Goal: Information Seeking & Learning: Understand process/instructions

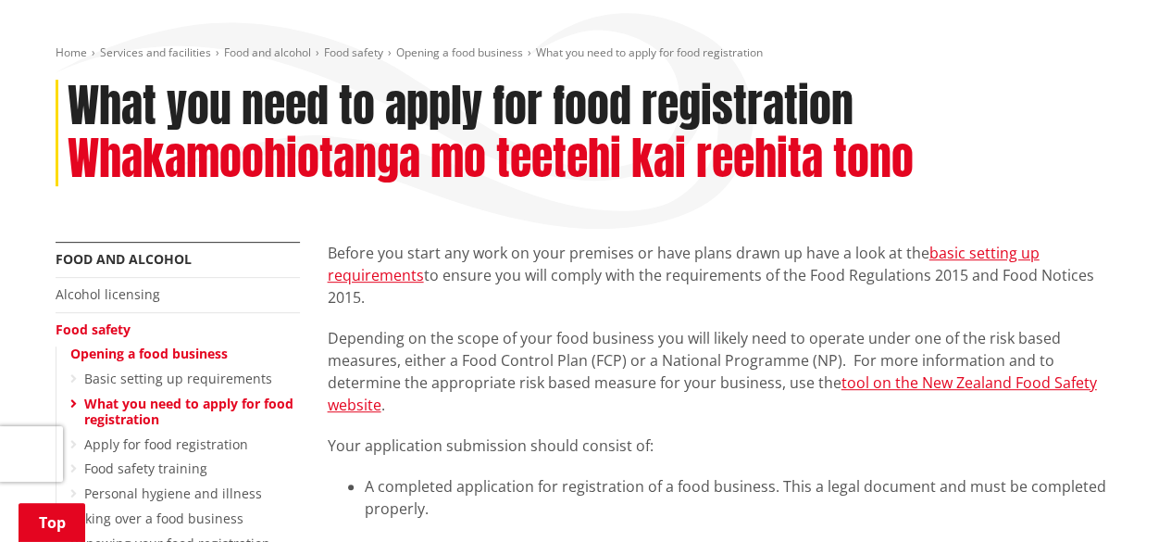
scroll to position [296, 0]
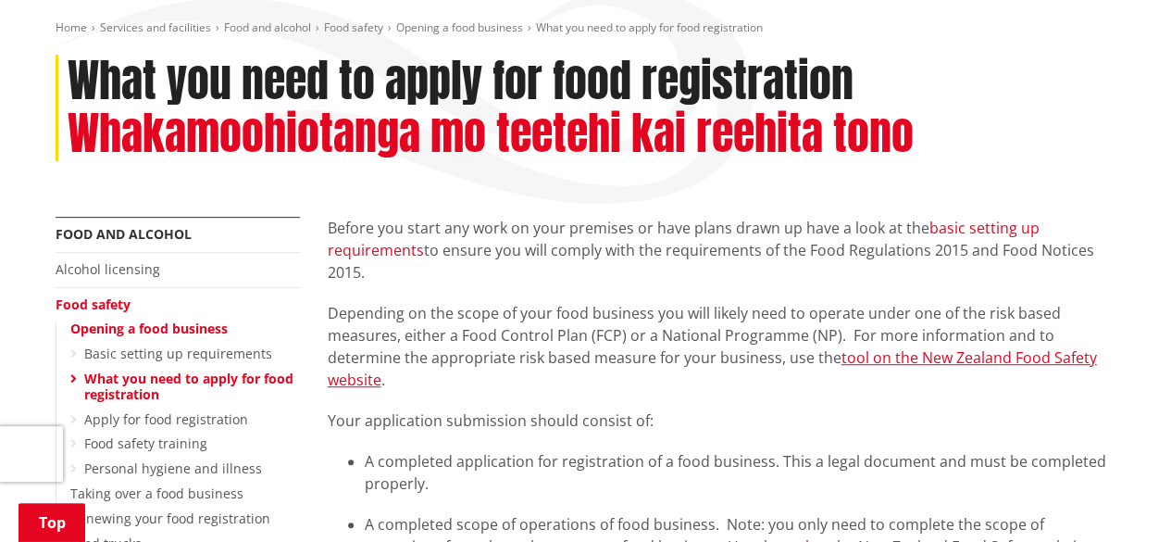
click at [1017, 218] on link "basic setting up requirements" at bounding box center [684, 239] width 712 height 43
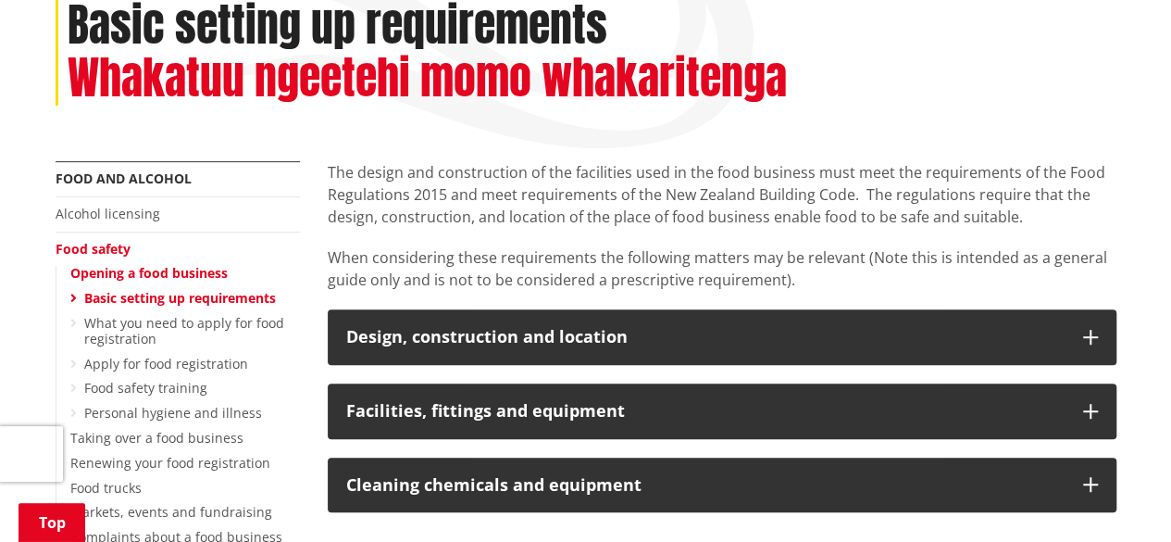
scroll to position [407, 0]
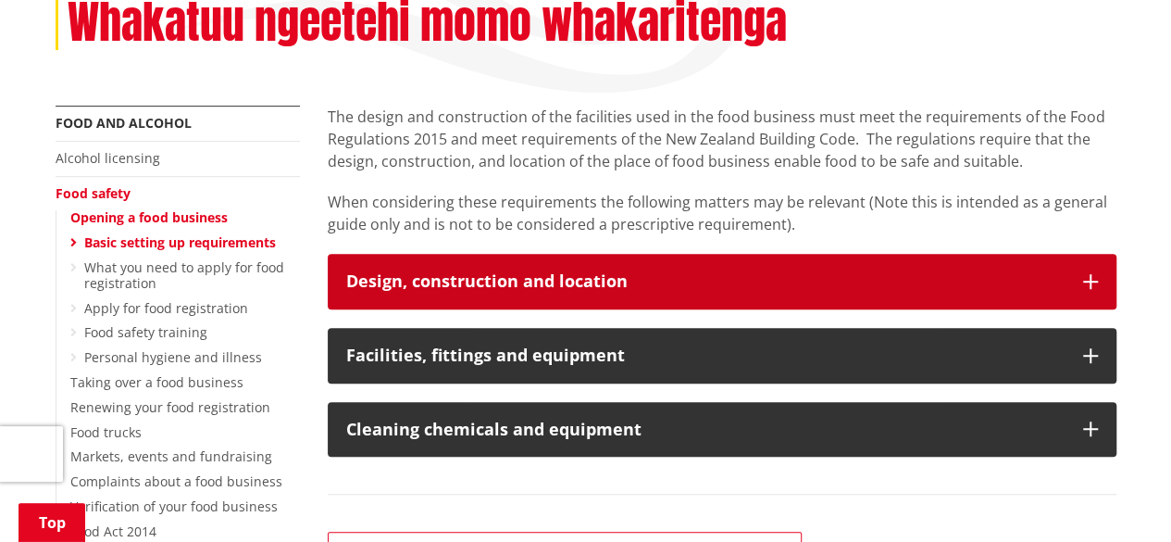
click at [1093, 274] on icon "button" at bounding box center [1090, 281] width 15 height 15
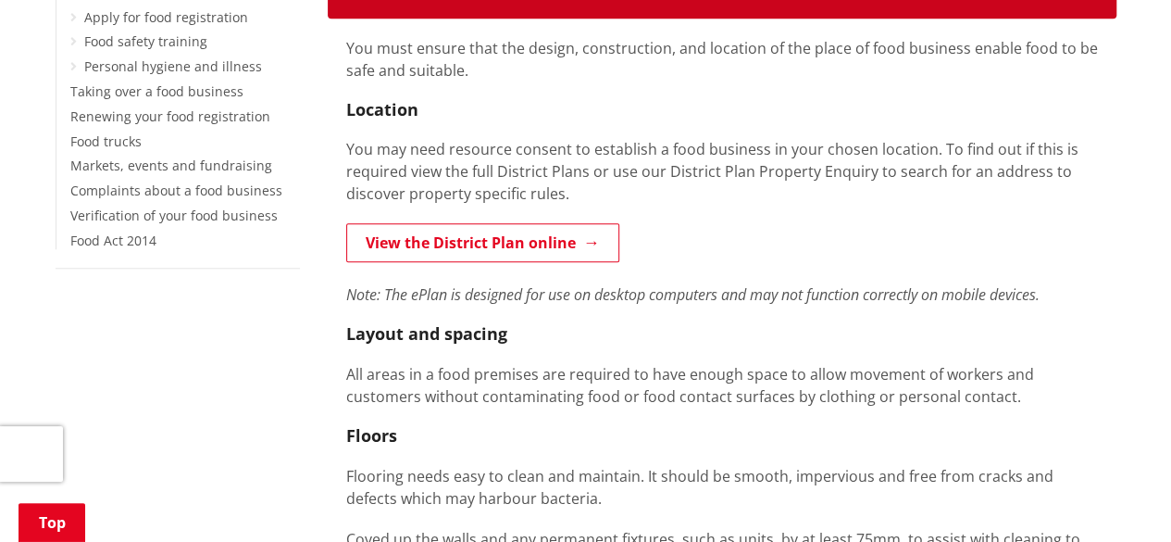
scroll to position [704, 0]
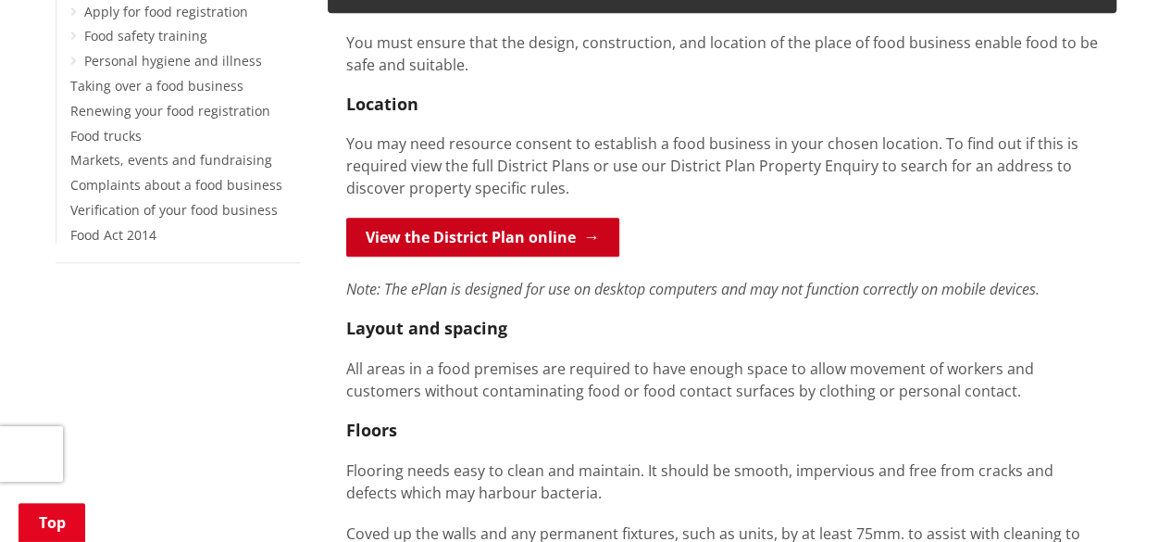
click at [545, 218] on link "View the District Plan online" at bounding box center [482, 237] width 273 height 39
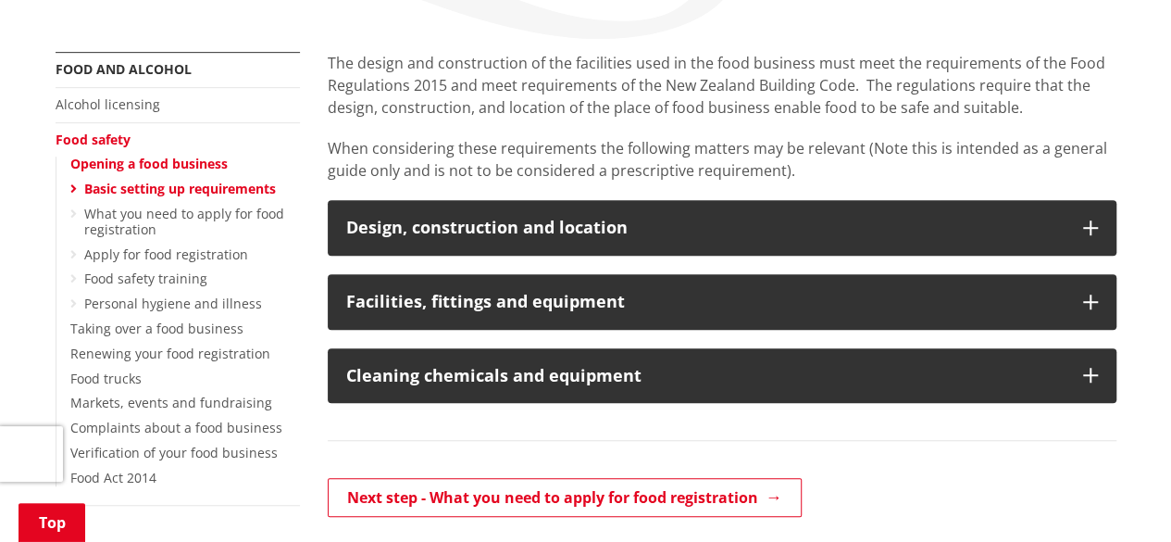
scroll to position [333, 0]
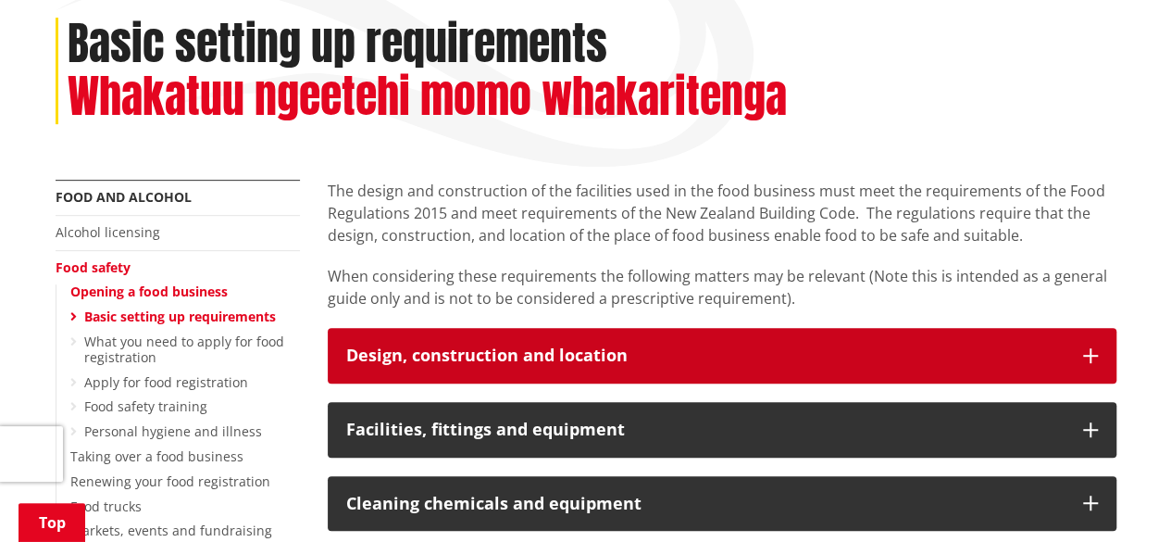
click at [1083, 328] on button "Design, construction and location" at bounding box center [722, 356] width 789 height 56
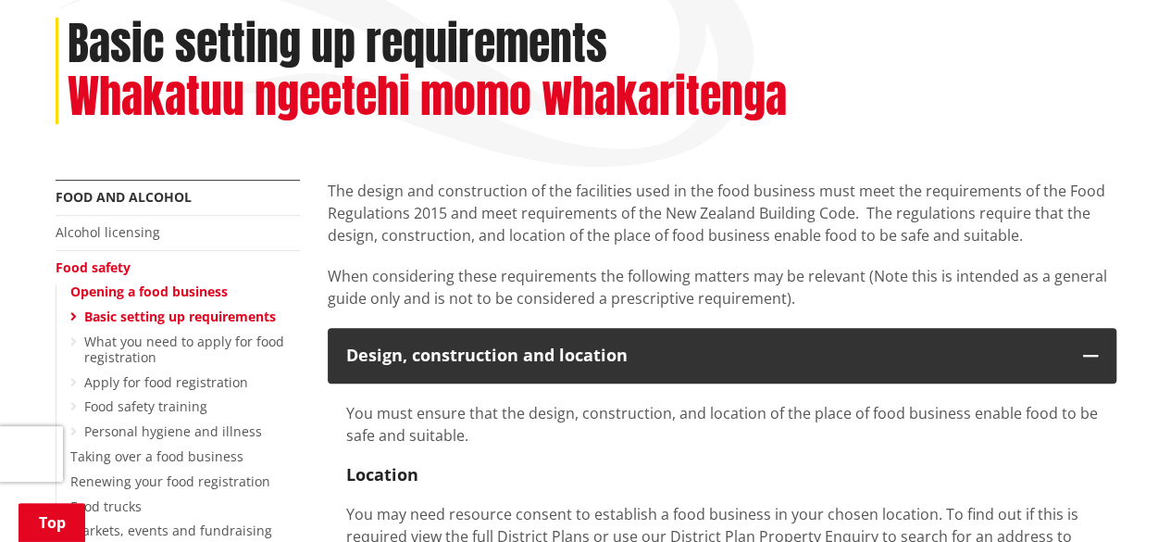
click at [933, 402] on p "You must ensure that the design, construction, and location of the place of foo…" at bounding box center [722, 424] width 752 height 44
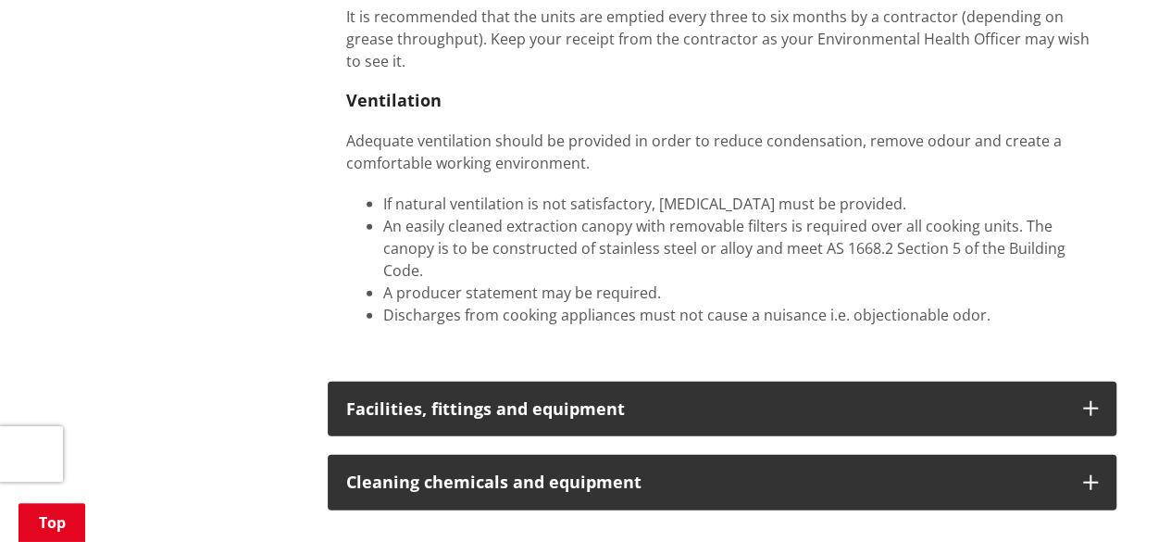
scroll to position [2074, 0]
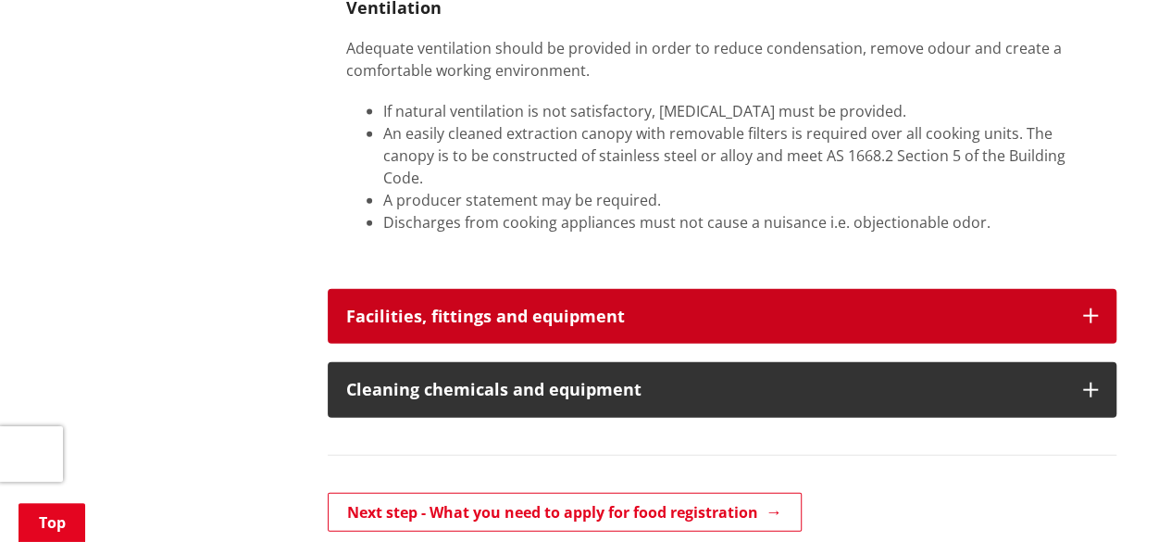
click at [1101, 289] on button "Facilities, fittings and equipment" at bounding box center [722, 317] width 789 height 56
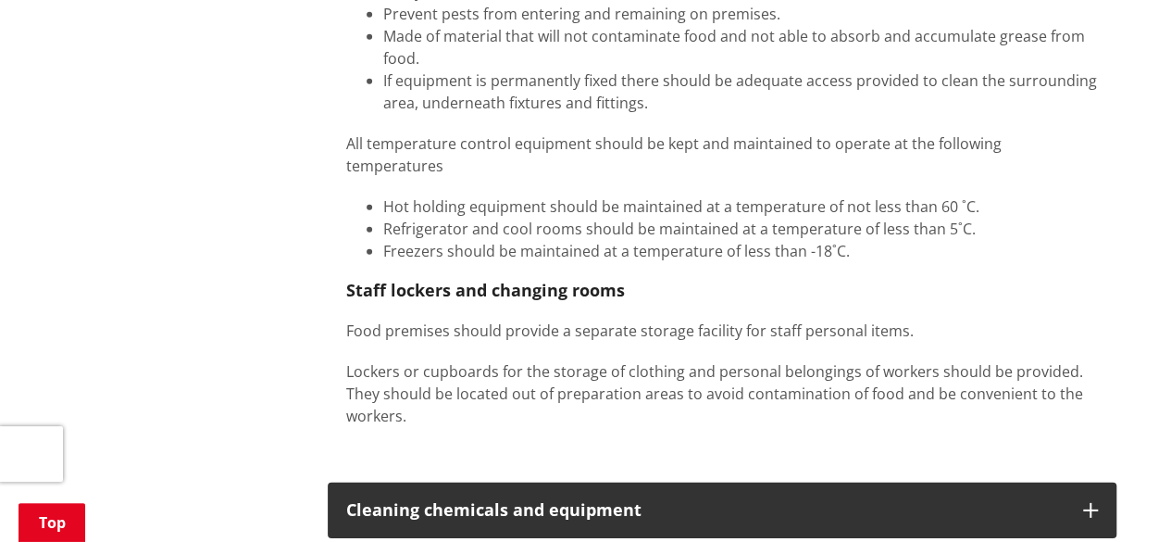
scroll to position [2630, 0]
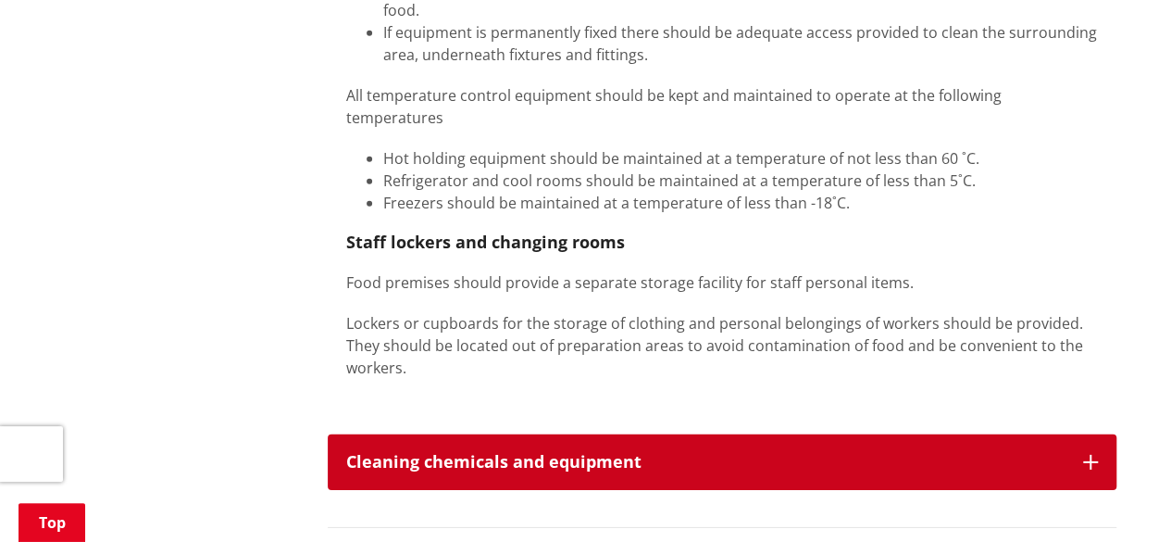
click at [1100, 434] on button "Cleaning chemicals and equipment" at bounding box center [722, 462] width 789 height 56
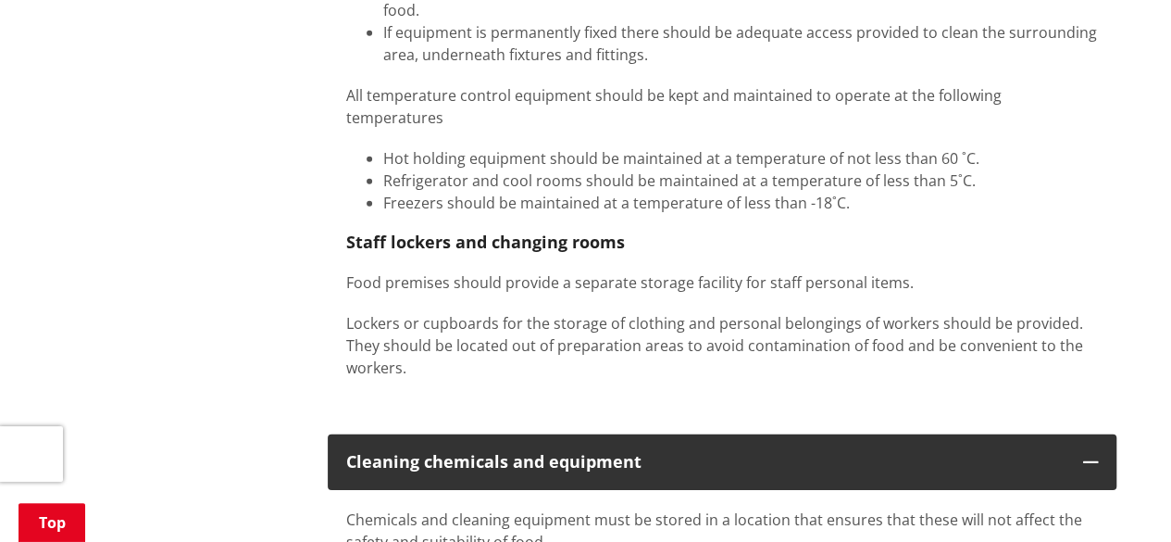
click at [283, 276] on div "More from this section Food and alcohol Alcohol licensing Food safety Opening a…" at bounding box center [586, 208] width 1089 height 4650
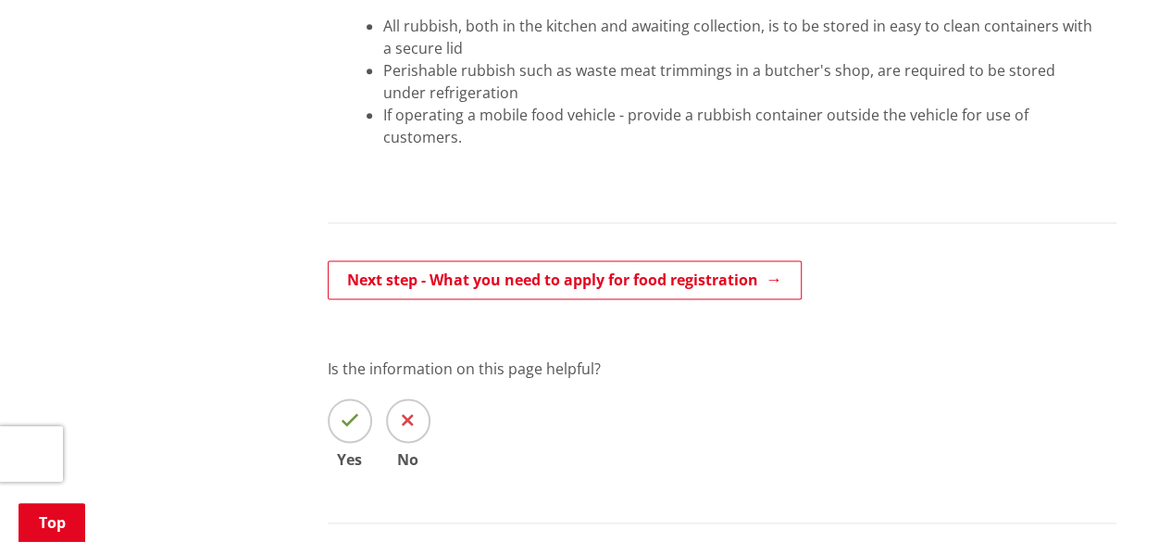
scroll to position [4630, 0]
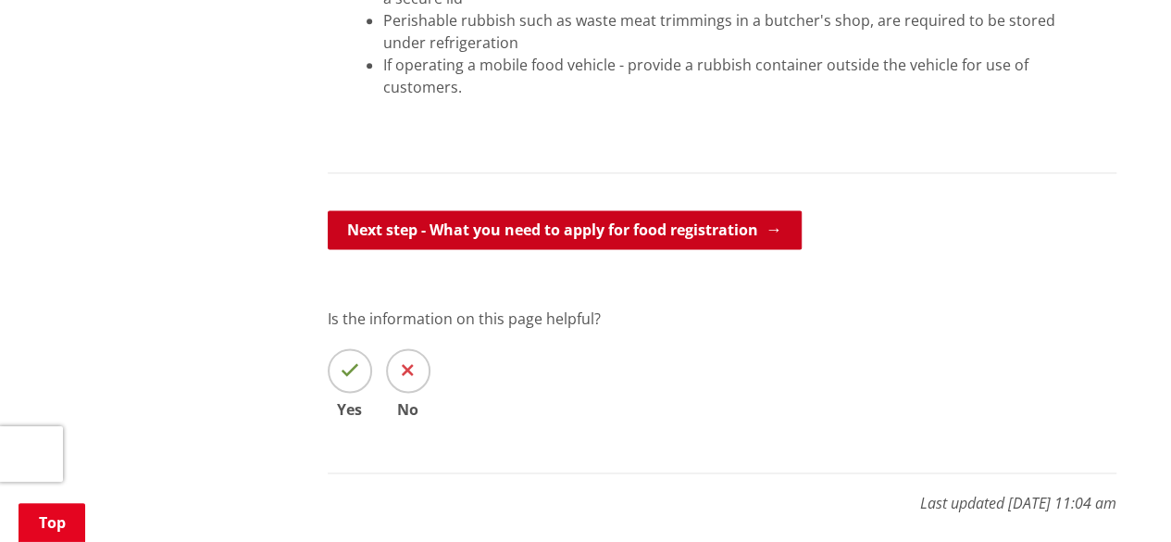
click at [463, 210] on link "Next step - What you need to apply for food registration" at bounding box center [565, 229] width 474 height 39
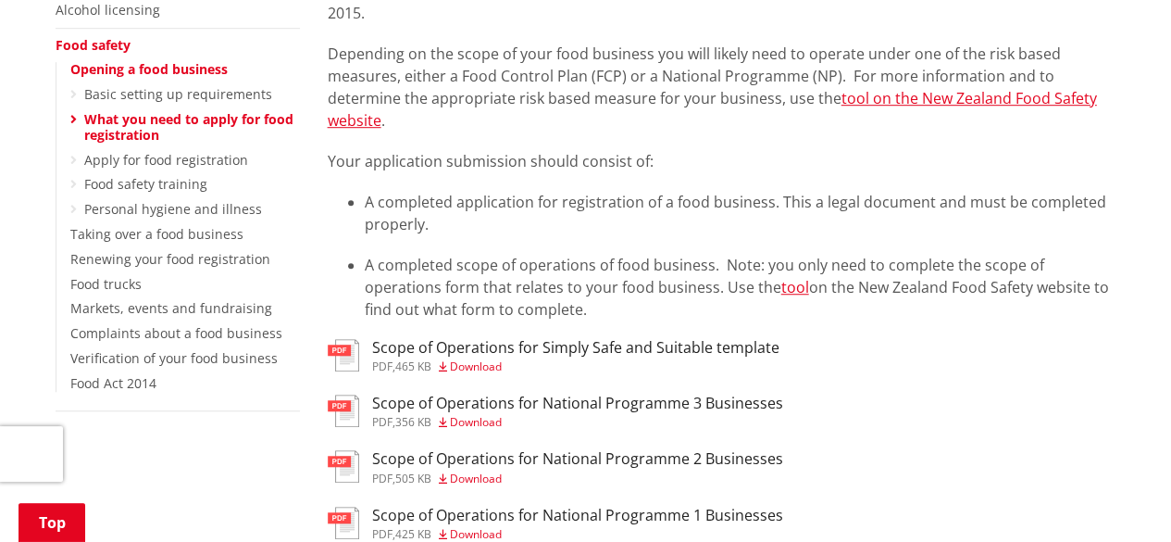
scroll to position [593, 0]
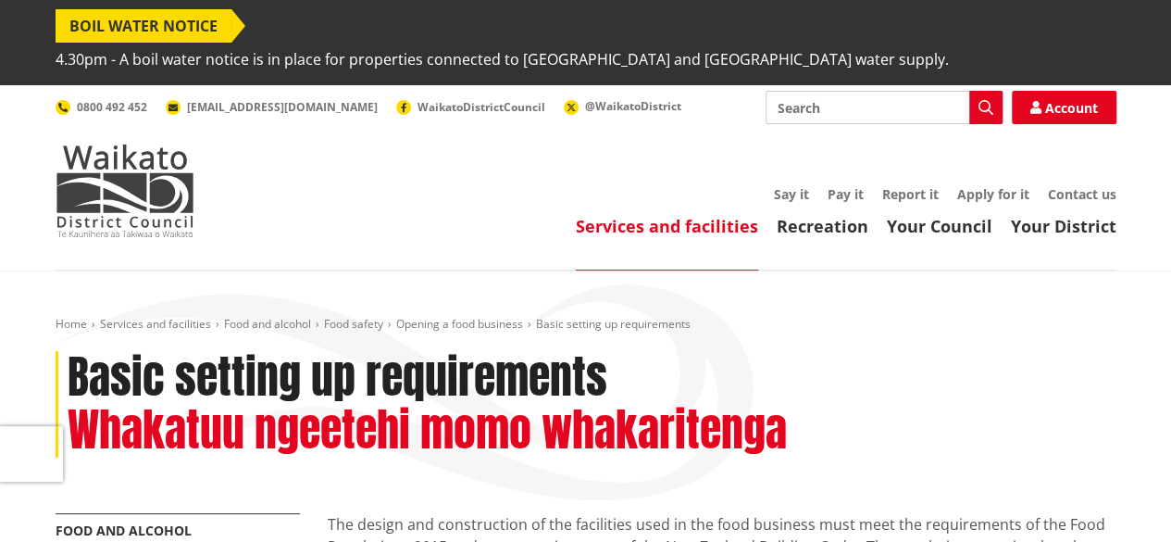
click at [505, 223] on header "Toggle search Toggle navigation Services and facilities Recreation Your Council…" at bounding box center [585, 177] width 1171 height 185
click at [845, 317] on div "Home Services and facilities Food and alcohol Food safety Opening a food busine…" at bounding box center [586, 415] width 1089 height 196
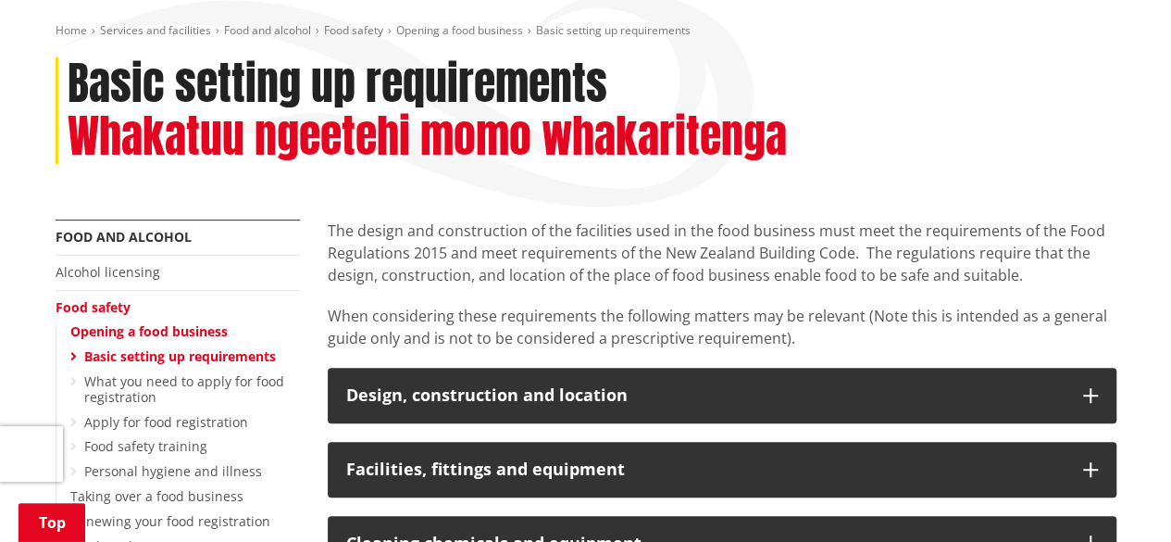
scroll to position [296, 0]
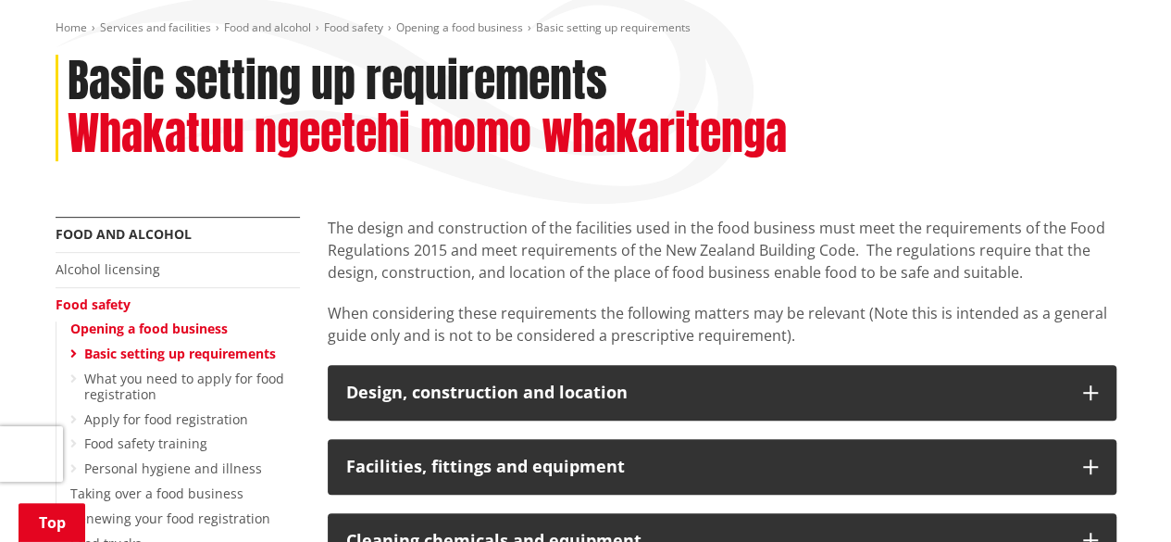
click at [1145, 312] on div "Home Services and facilities Food and alcohol Food safety Opening a food busine…" at bounding box center [585, 506] width 1171 height 1065
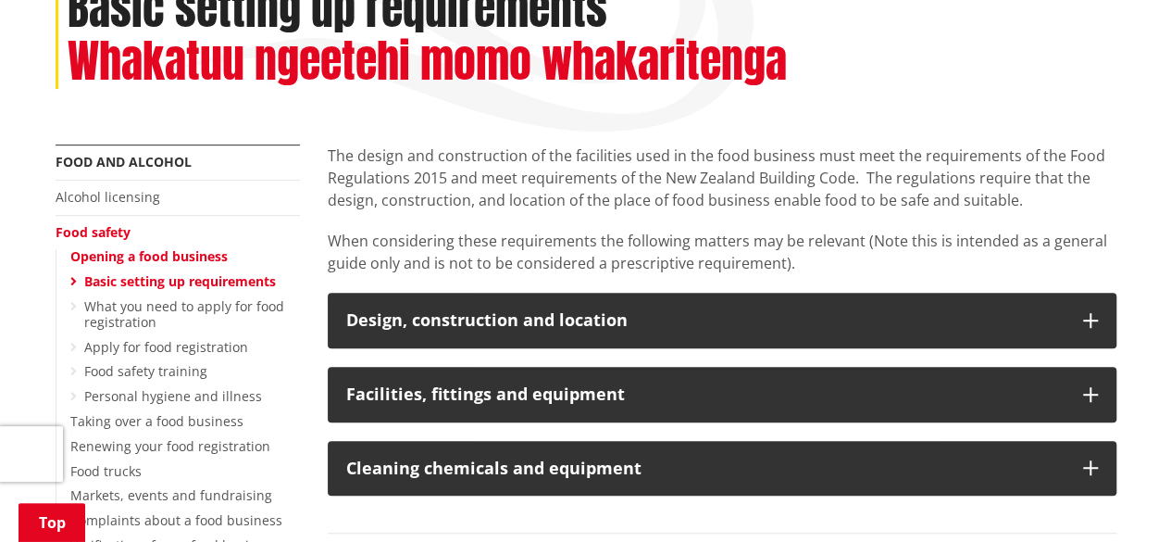
scroll to position [370, 0]
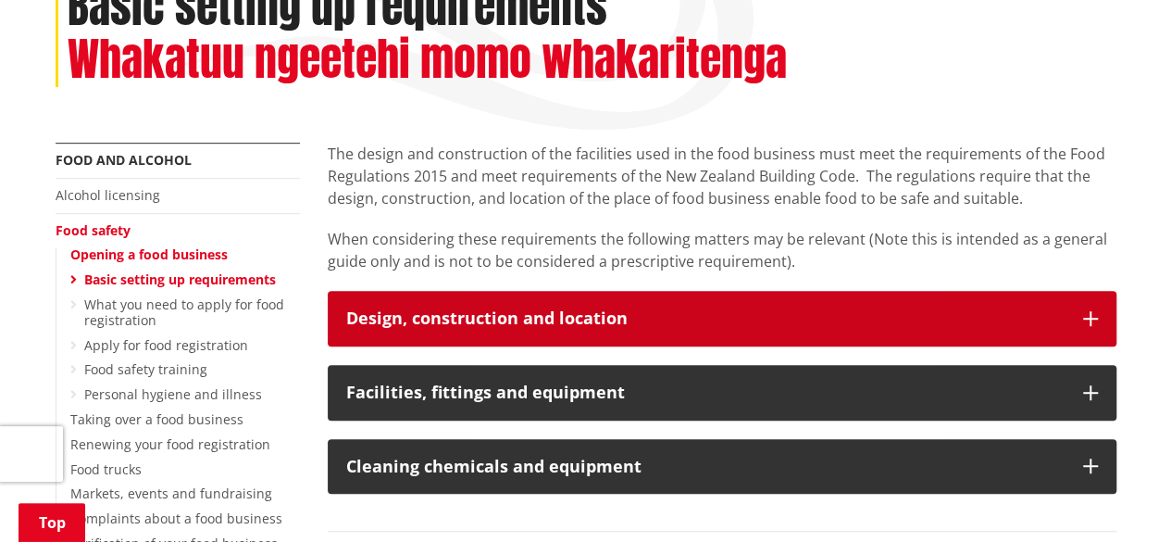
click at [1100, 291] on button "Design, construction and location" at bounding box center [722, 319] width 789 height 56
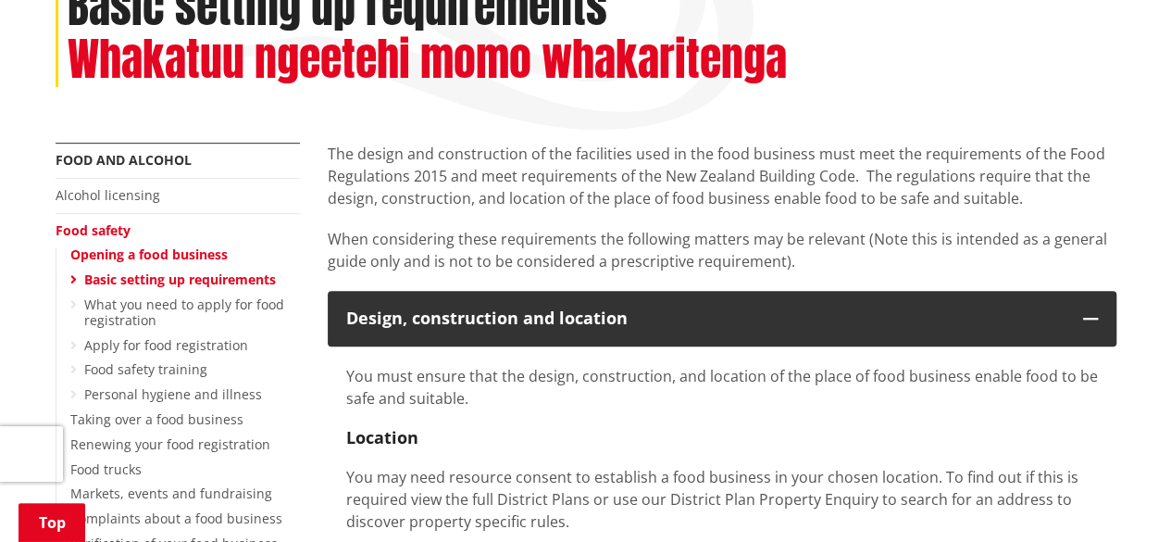
click at [1083, 428] on h4 "Location" at bounding box center [722, 438] width 752 height 20
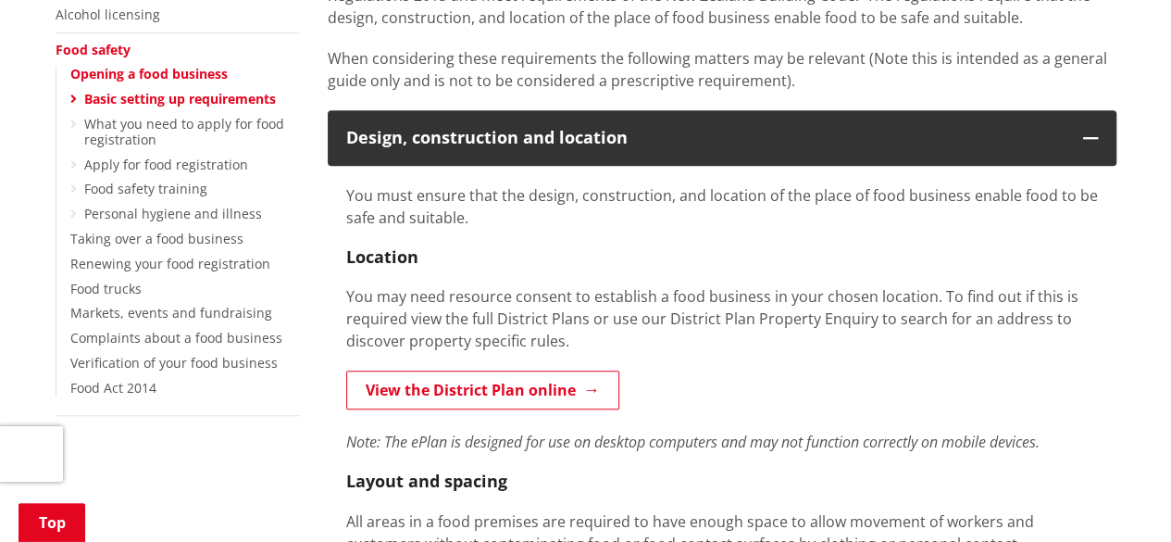
scroll to position [556, 0]
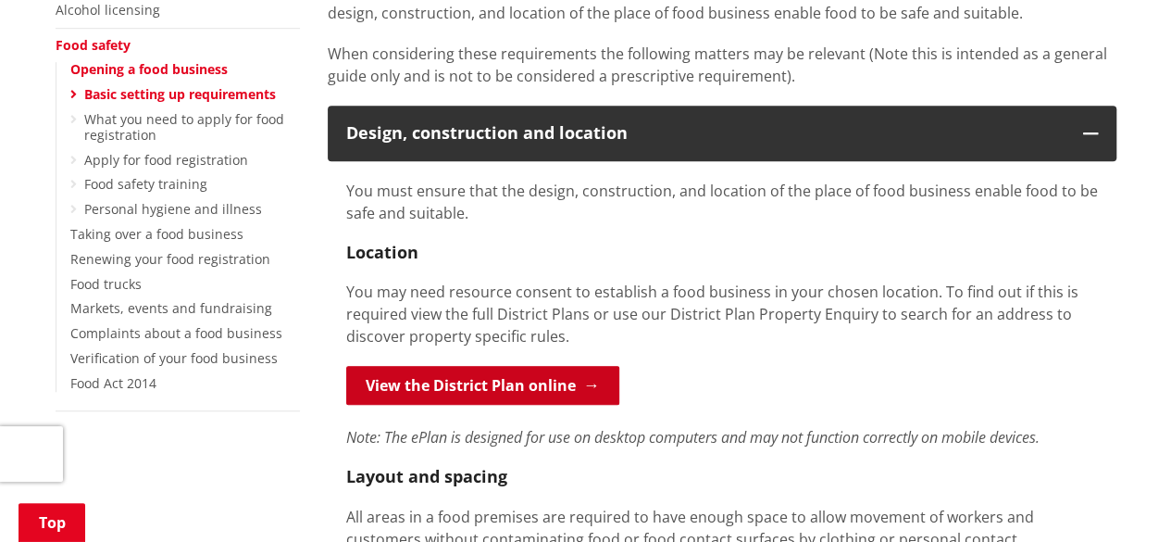
click at [511, 366] on link "View the District Plan online" at bounding box center [482, 385] width 273 height 39
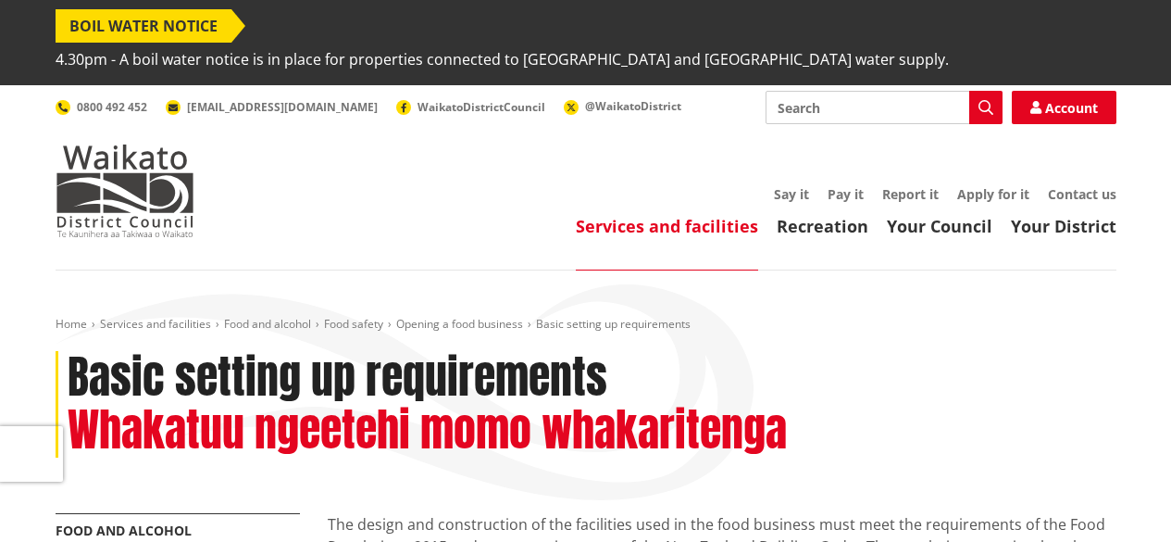
scroll to position [556, 0]
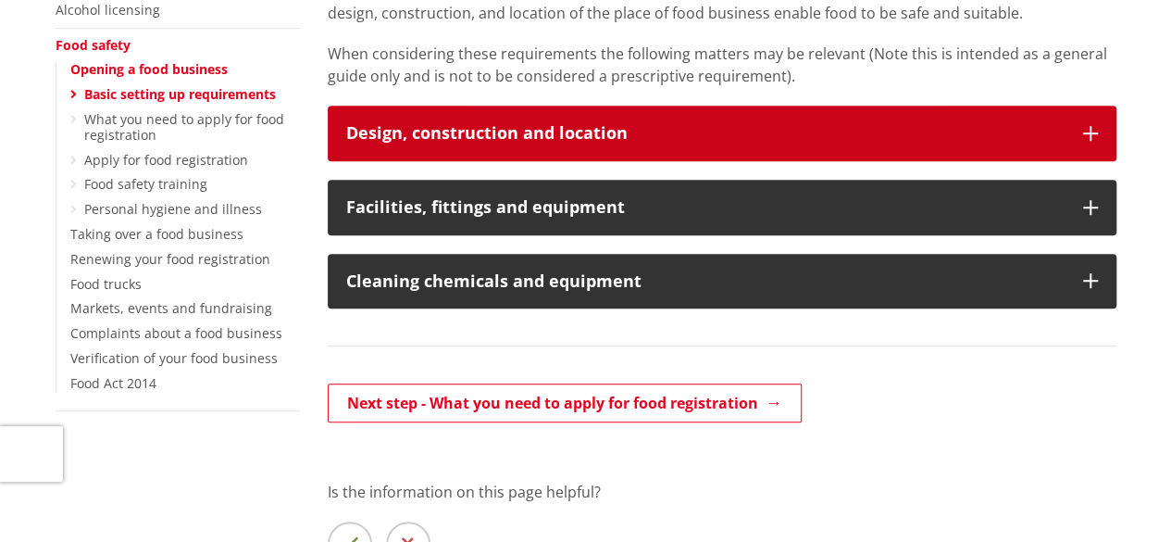
click at [1085, 126] on icon "button" at bounding box center [1090, 133] width 15 height 15
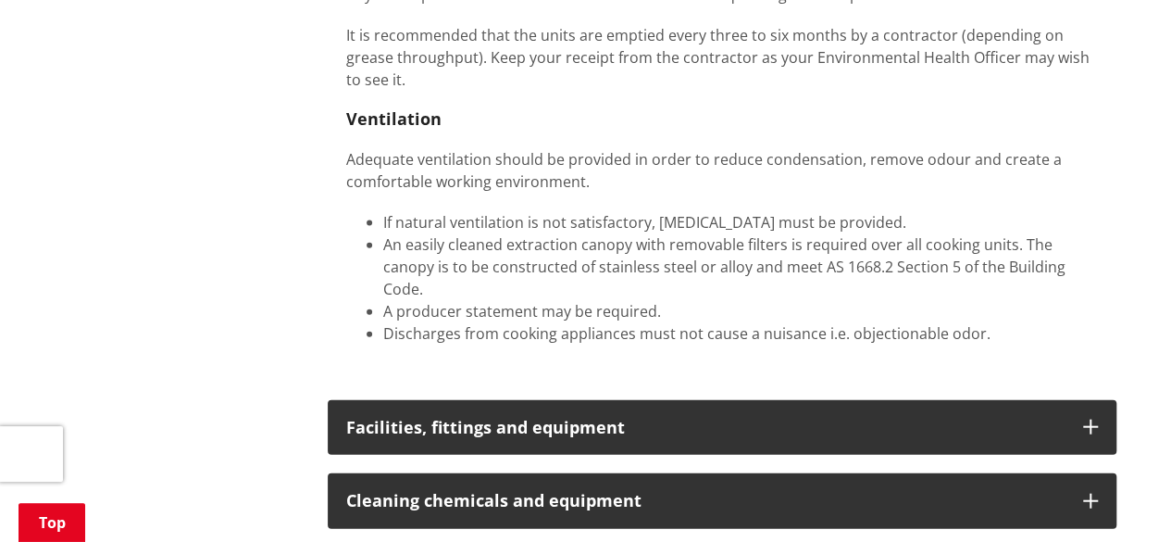
scroll to position [2000, 0]
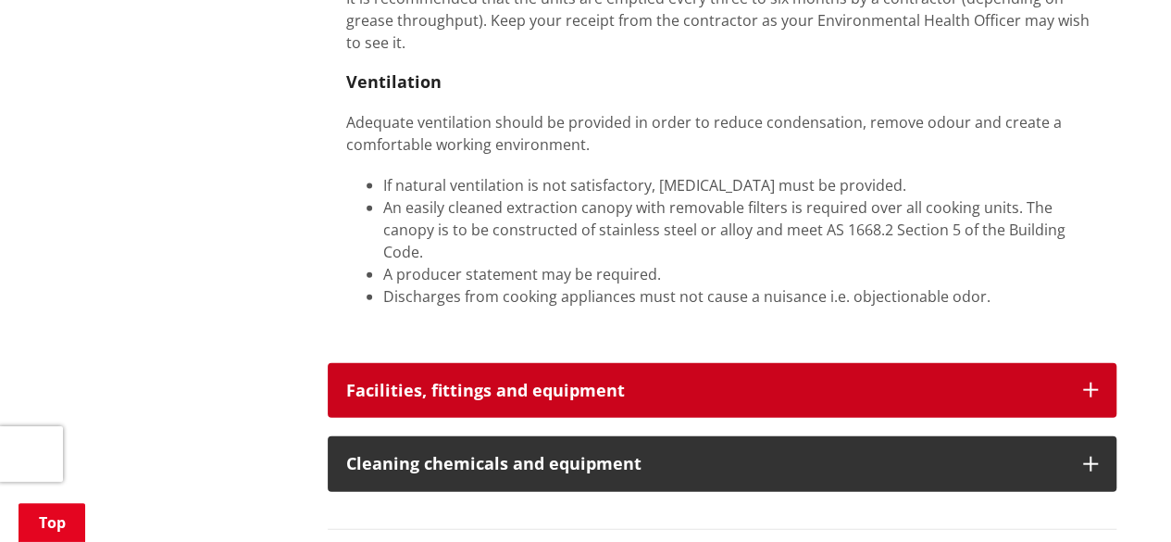
click at [1089, 363] on button "Facilities, fittings and equipment" at bounding box center [722, 391] width 789 height 56
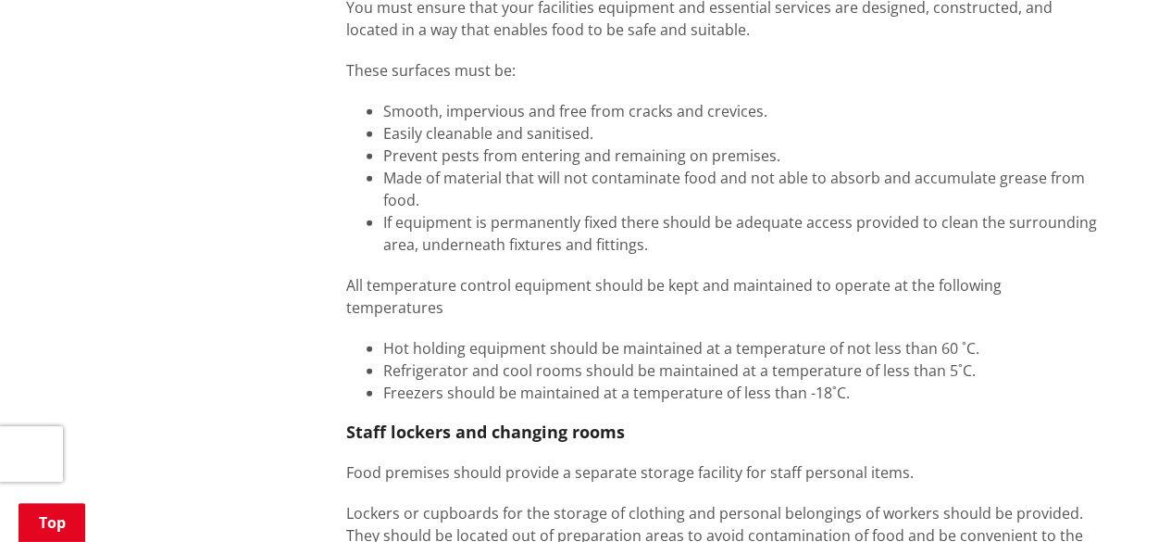
scroll to position [2445, 0]
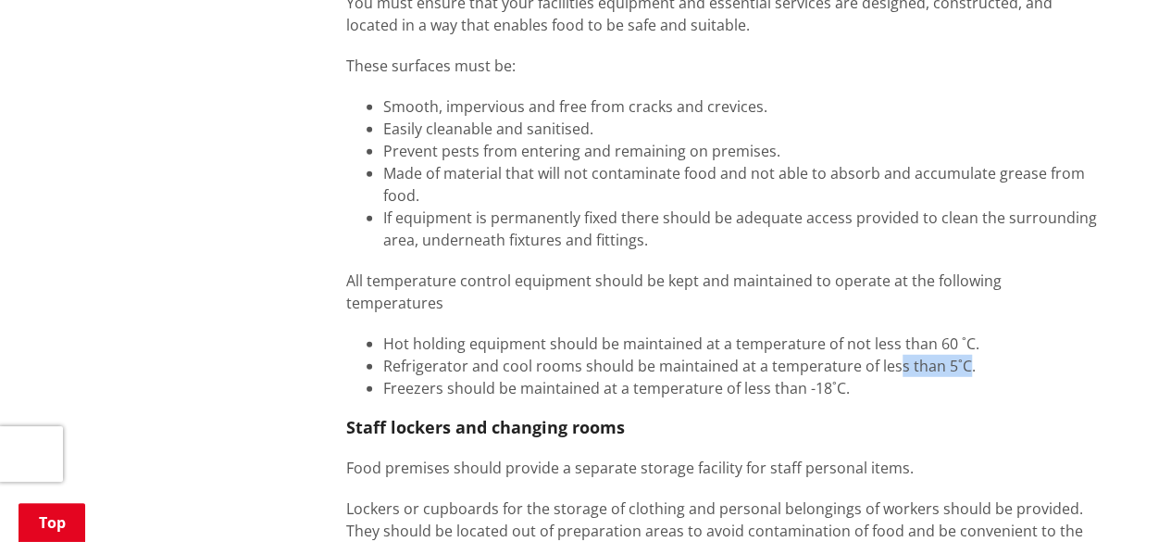
drag, startPoint x: 959, startPoint y: 291, endPoint x: 893, endPoint y: 297, distance: 67.0
click at [893, 355] on li "Refrigerator and cool rooms should be maintained at a temperature of less than …" at bounding box center [740, 366] width 715 height 22
click at [905, 377] on li "Freezers should be maintained at a temperature of less than -18˚C." at bounding box center [740, 388] width 715 height 22
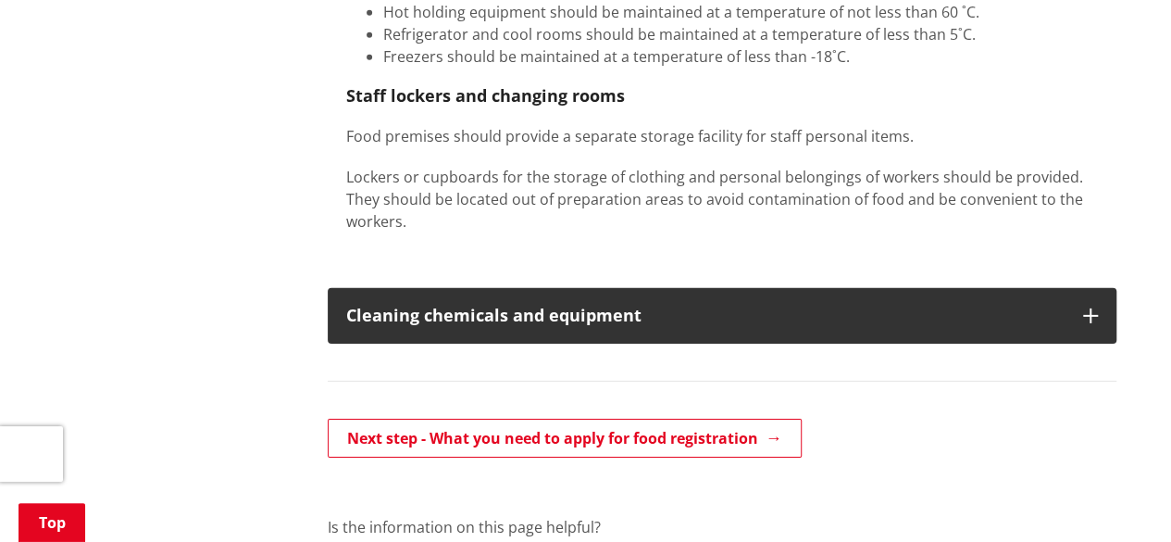
scroll to position [2778, 0]
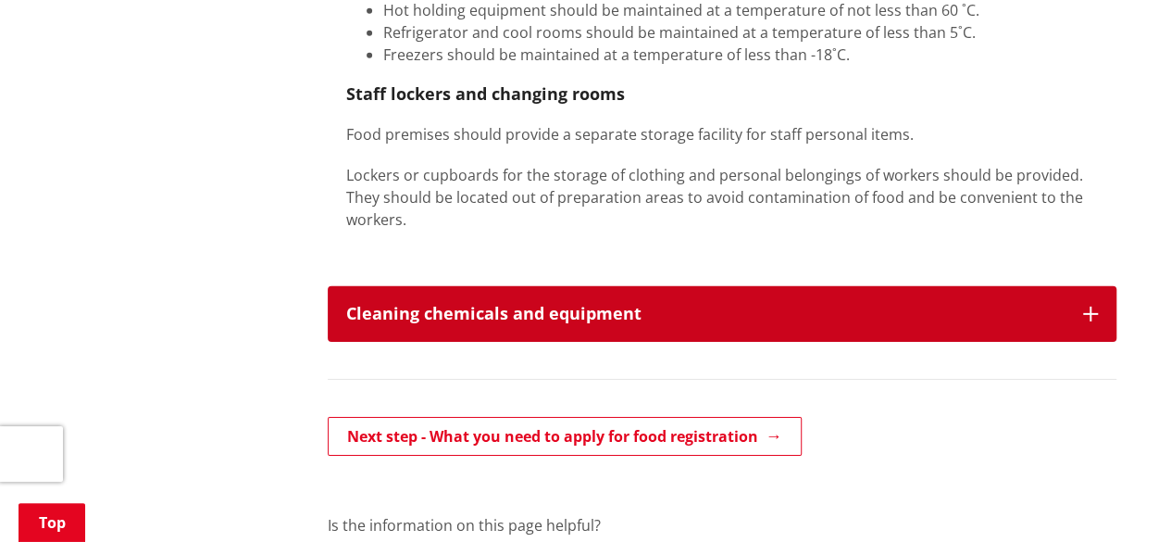
click at [1095, 286] on button "Cleaning chemicals and equipment" at bounding box center [722, 314] width 789 height 56
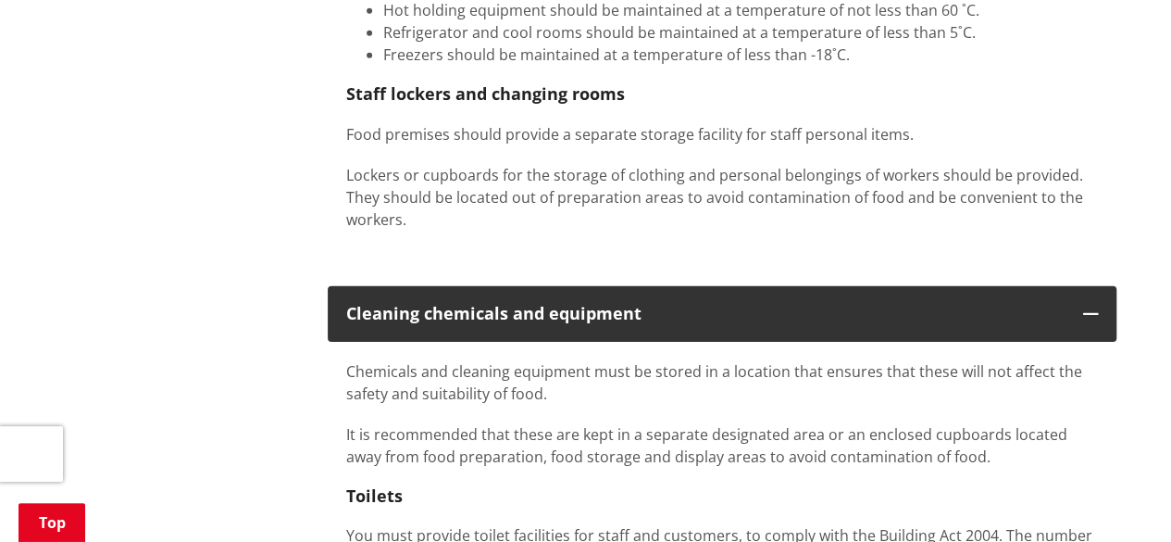
click at [1022, 423] on p "It is recommended that these are kept in a separate designated area or an enclo…" at bounding box center [722, 445] width 752 height 44
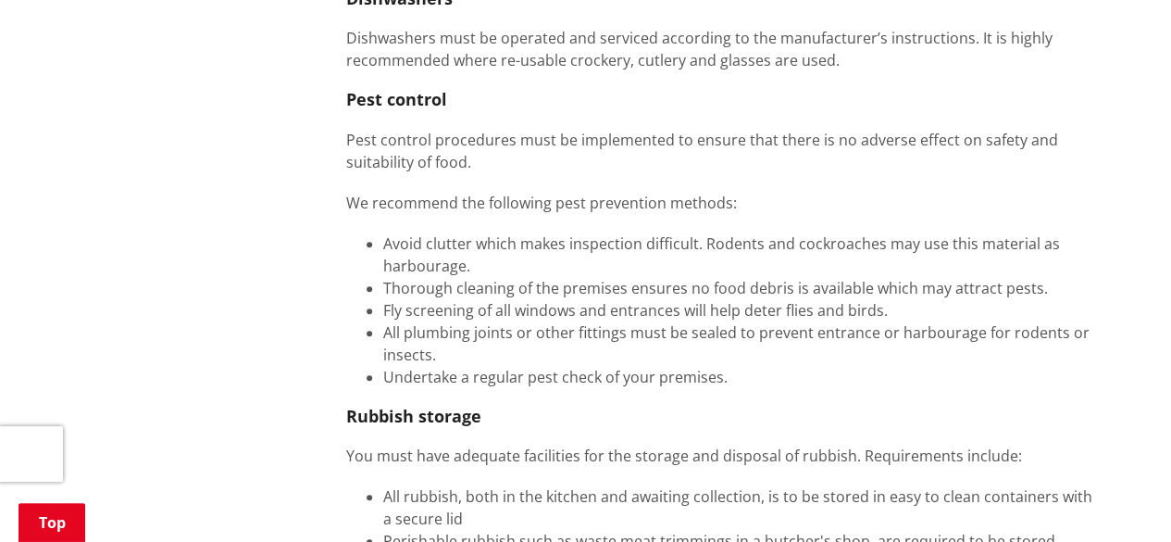
scroll to position [4112, 0]
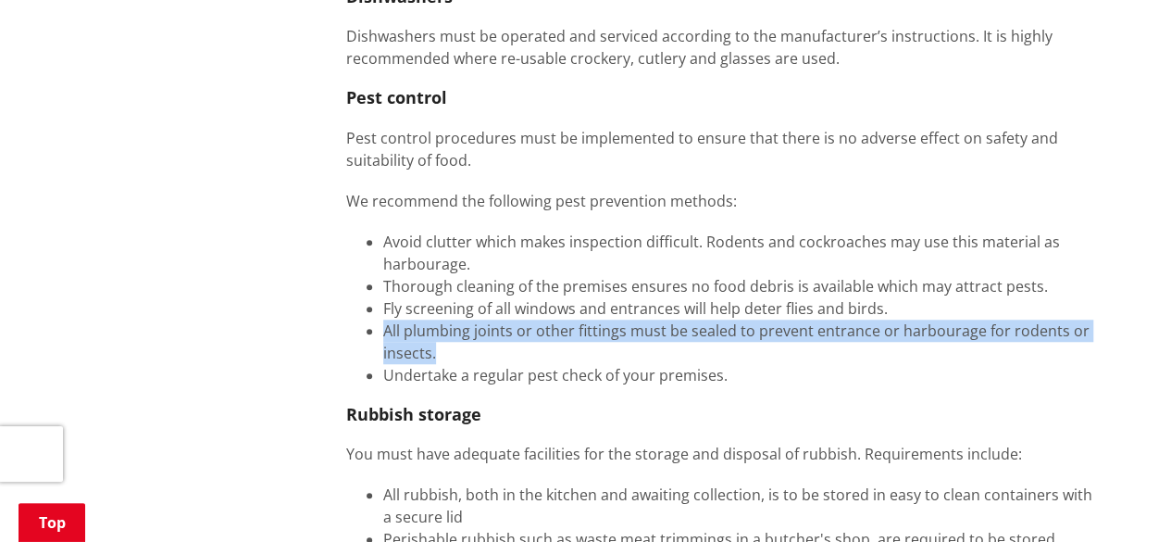
drag, startPoint x: 510, startPoint y: 282, endPoint x: 365, endPoint y: 252, distance: 148.4
click at [365, 252] on ul "Avoid clutter which makes inspection difficult. Rodents and cockroaches may use…" at bounding box center [722, 309] width 752 height 156
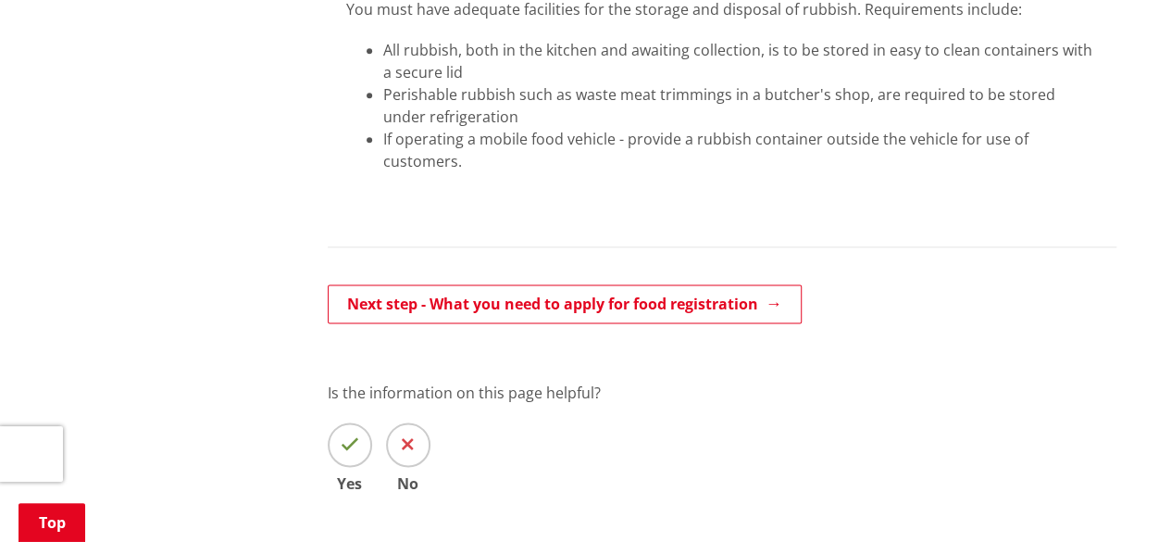
scroll to position [4519, 0]
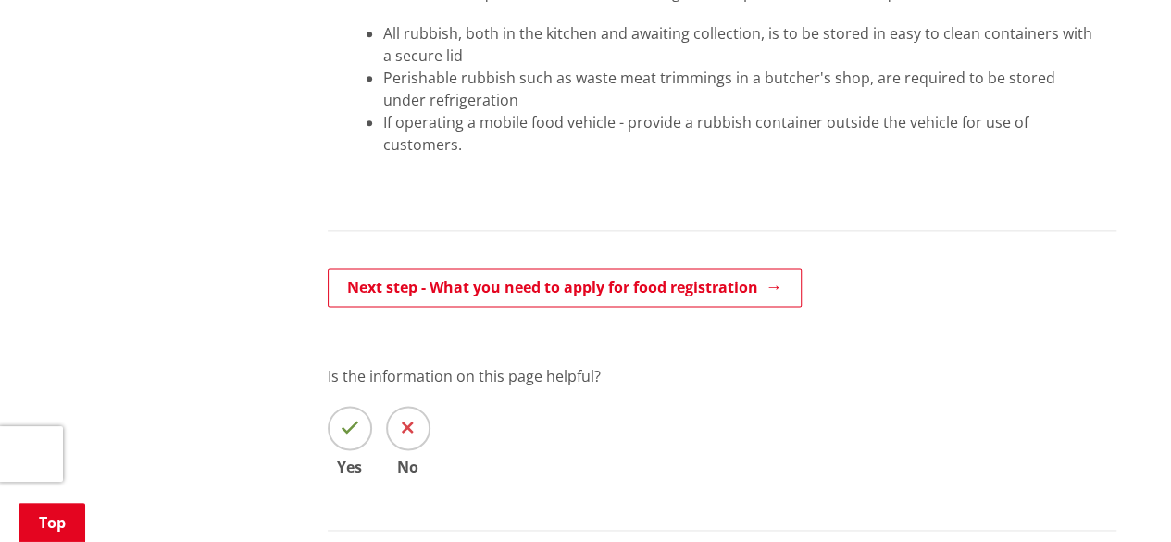
scroll to position [4639, 0]
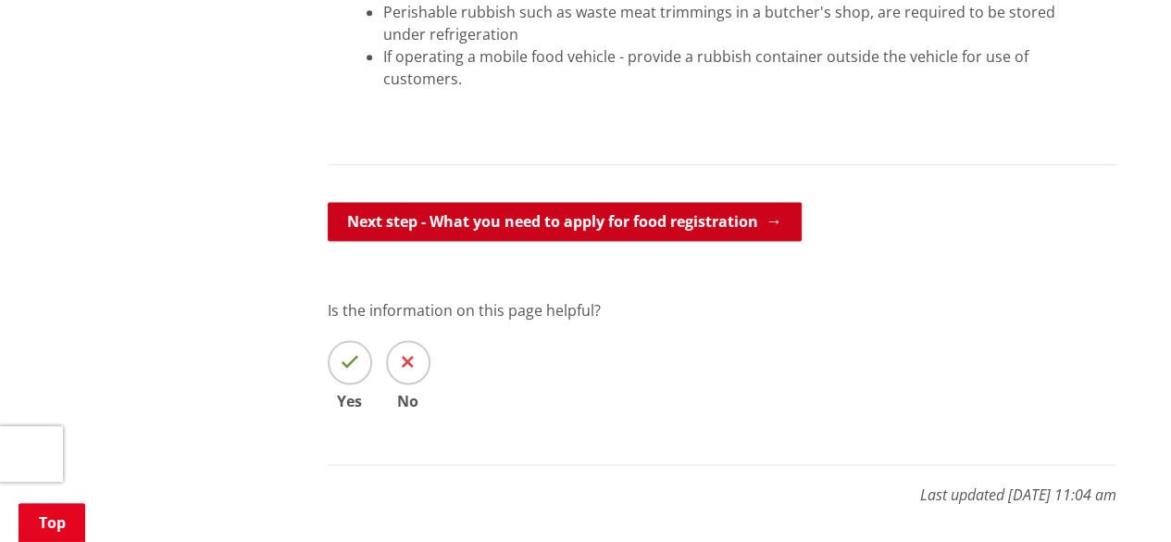
click at [698, 202] on link "Next step - What you need to apply for food registration" at bounding box center [565, 221] width 474 height 39
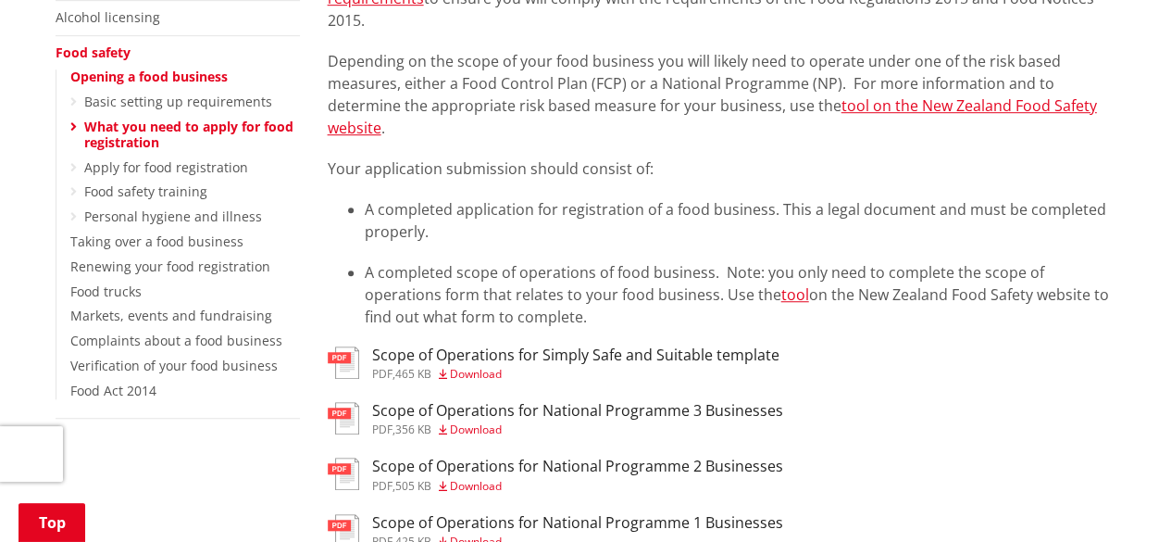
scroll to position [556, 0]
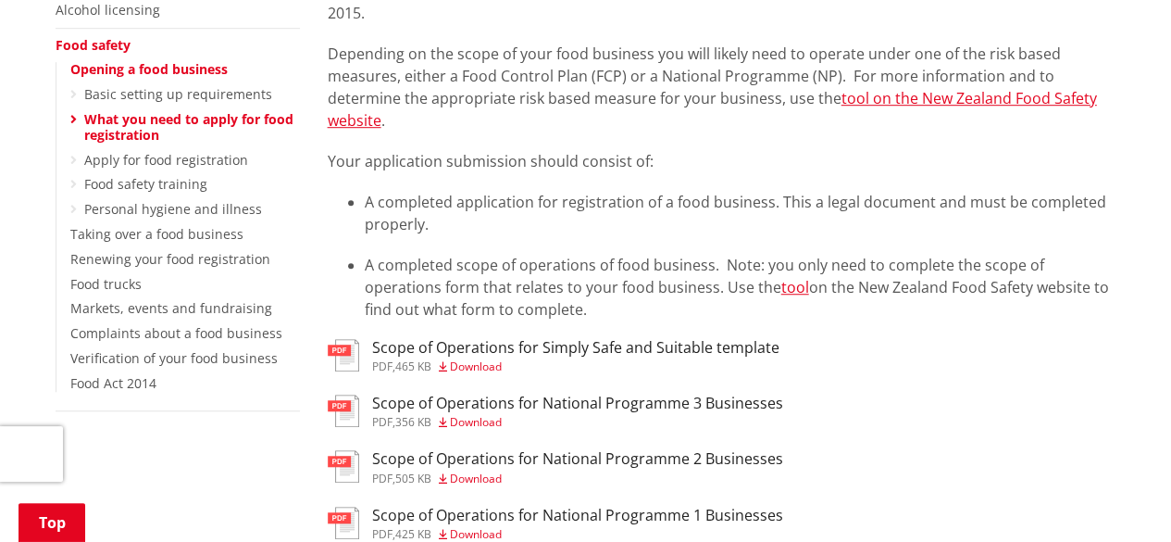
drag, startPoint x: 604, startPoint y: 400, endPoint x: 954, endPoint y: 364, distance: 351.9
click at [954, 395] on div "Scope of Operations for National Programme 3 Businesses pdf , 356 KB Download" at bounding box center [722, 413] width 789 height 37
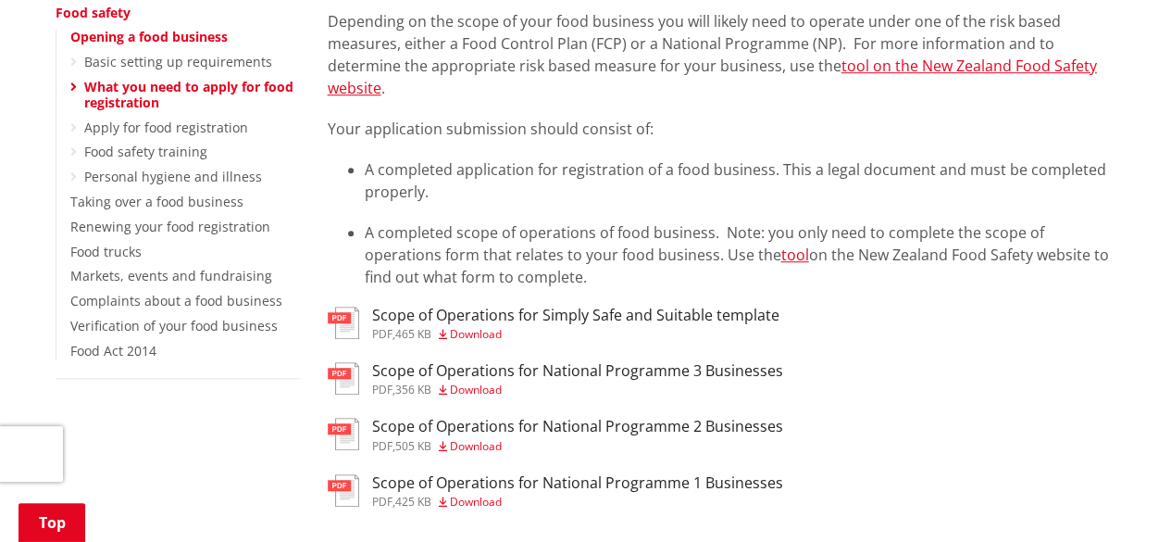
scroll to position [593, 0]
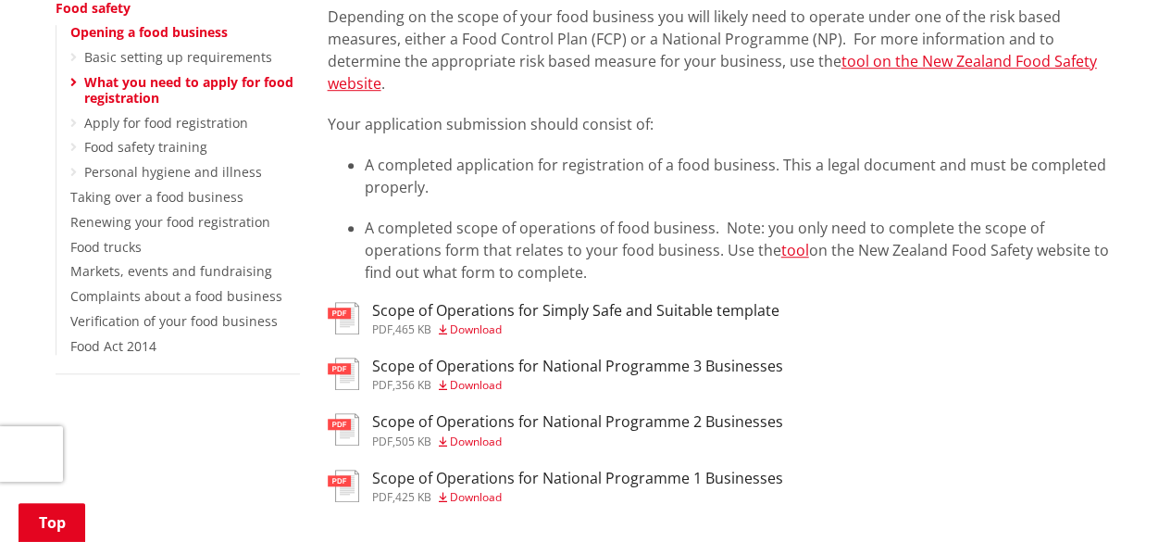
click at [907, 302] on div "Scope of Operations for Simply Safe and Suitable template pdf , 465 KB Download" at bounding box center [722, 320] width 789 height 37
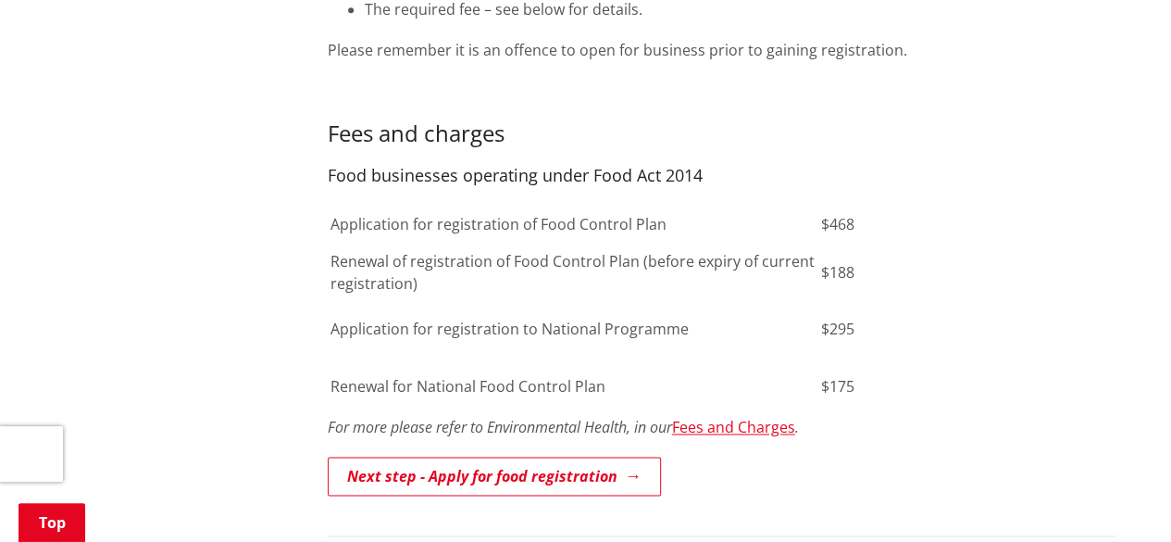
scroll to position [1259, 0]
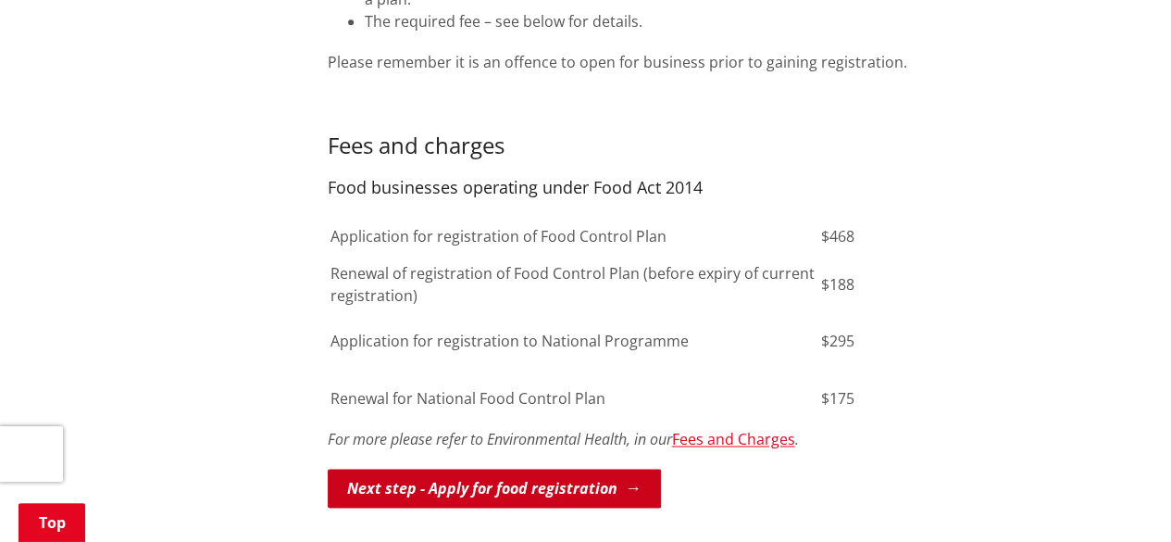
click at [498, 469] on link "Next step - Apply for food registration" at bounding box center [494, 488] width 333 height 39
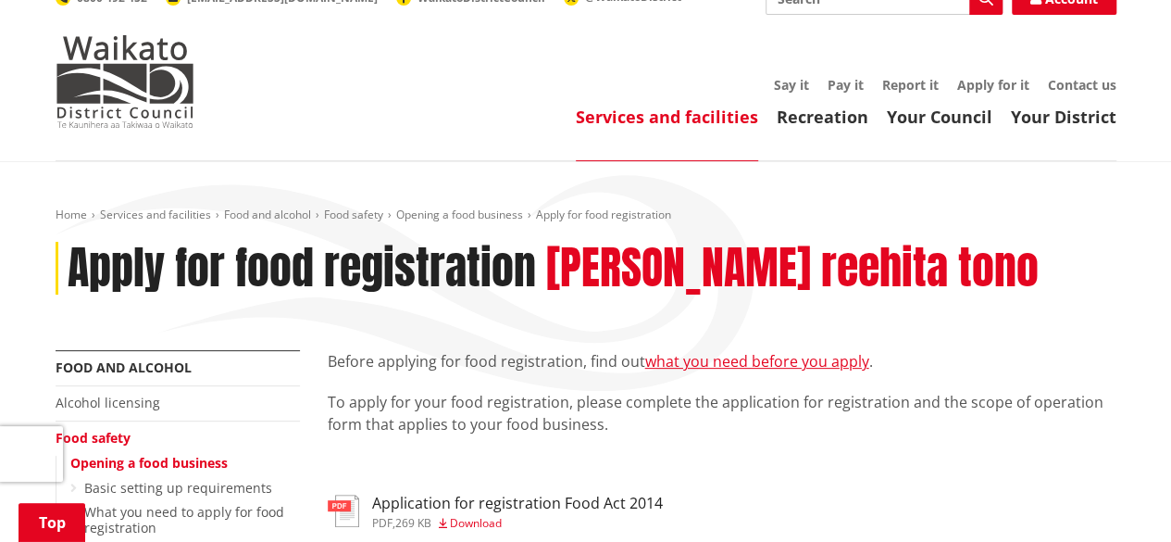
scroll to position [333, 0]
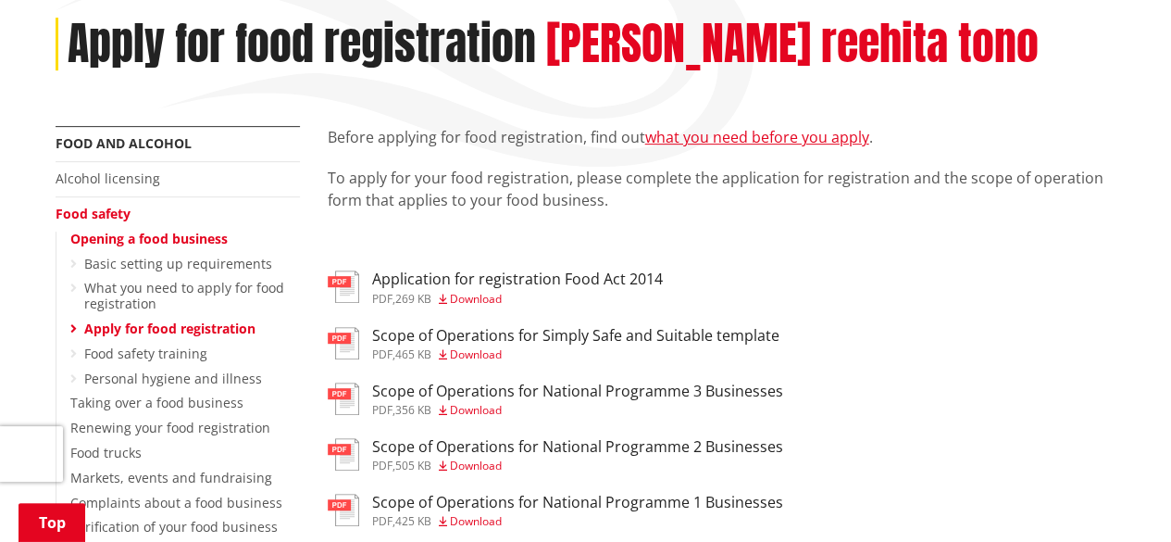
click at [495, 291] on span "Download" at bounding box center [476, 299] width 52 height 16
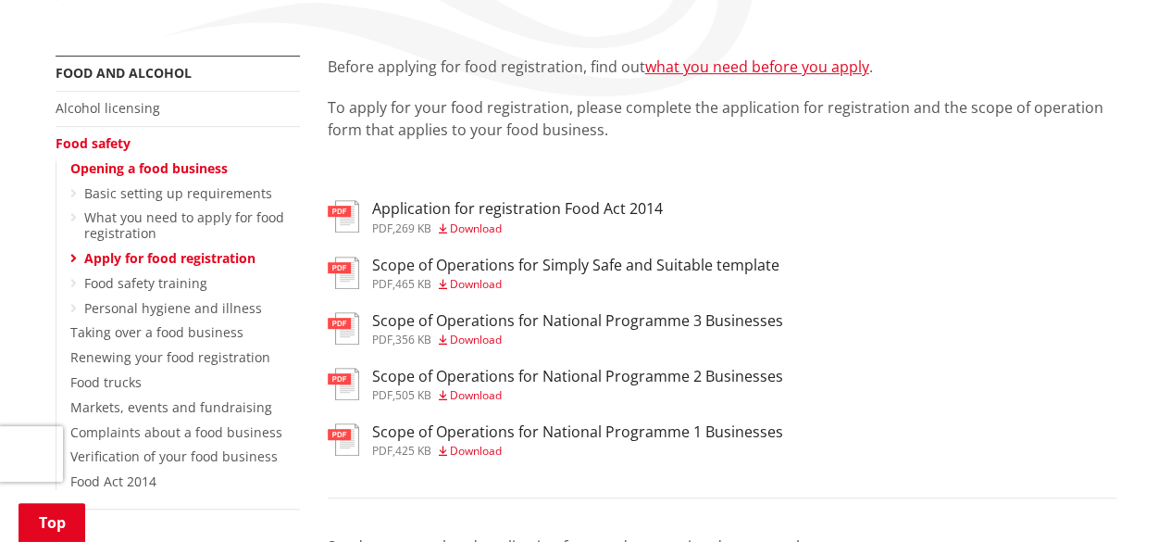
click at [972, 257] on div "Scope of Operations for Simply Safe and Suitable template pdf , 465 KB Download" at bounding box center [722, 275] width 789 height 37
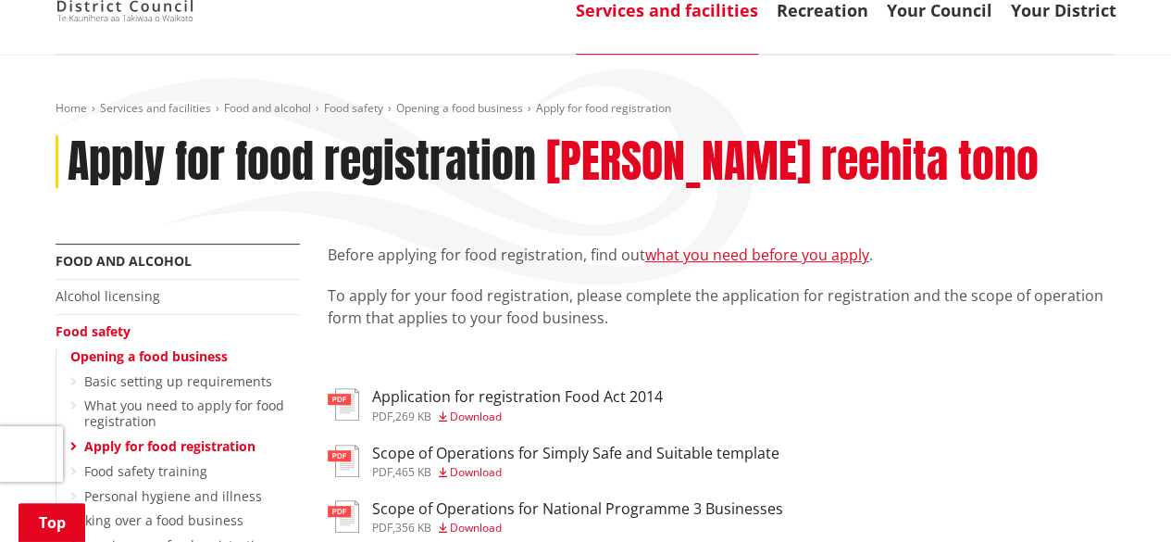
scroll to position [219, 0]
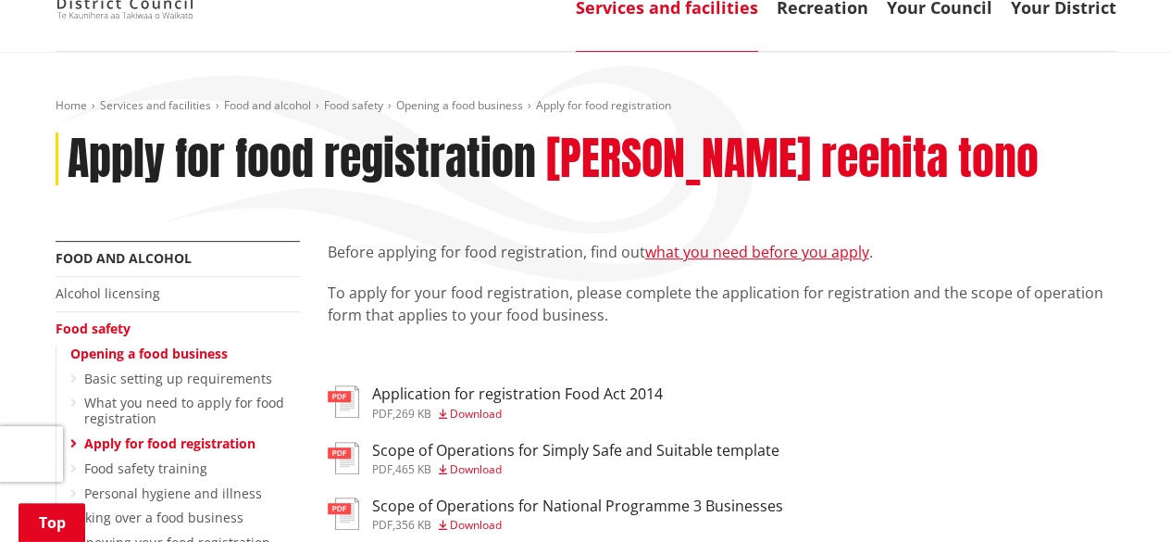
click at [809, 344] on p at bounding box center [722, 355] width 789 height 22
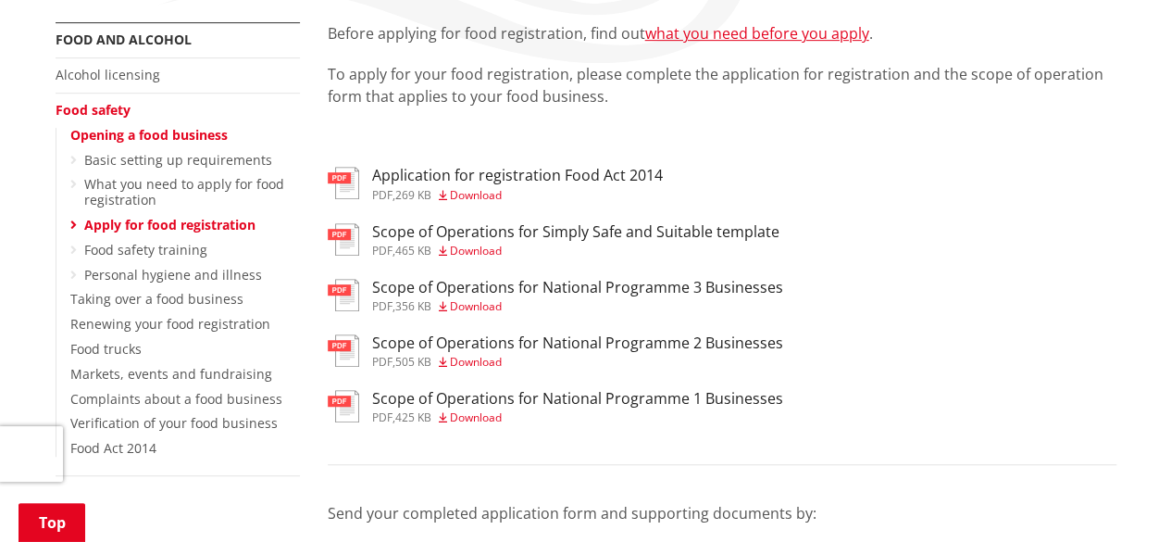
scroll to position [441, 0]
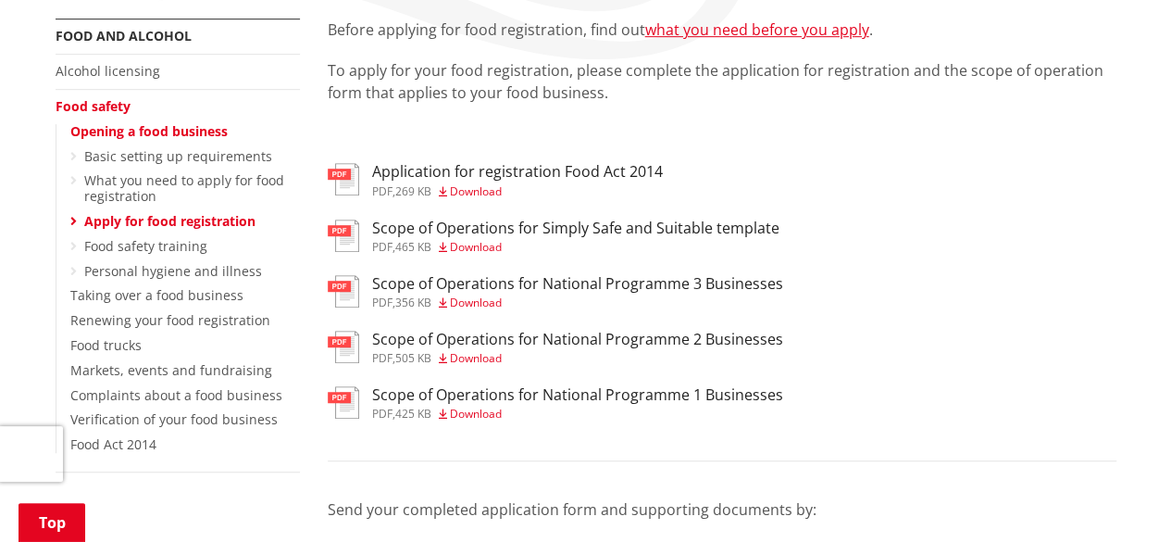
click at [482, 406] on span "Download" at bounding box center [476, 414] width 52 height 16
click at [906, 219] on div "Scope of Operations for Simply Safe and Suitable template pdf , 465 KB Download" at bounding box center [722, 237] width 789 height 37
